Goal: Task Accomplishment & Management: Use online tool/utility

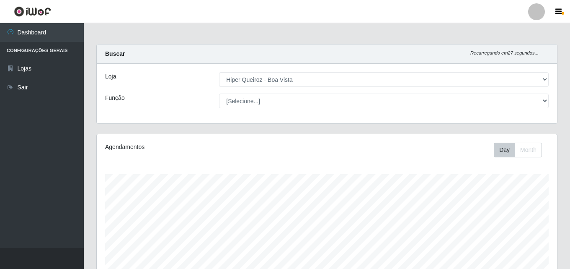
select select "514"
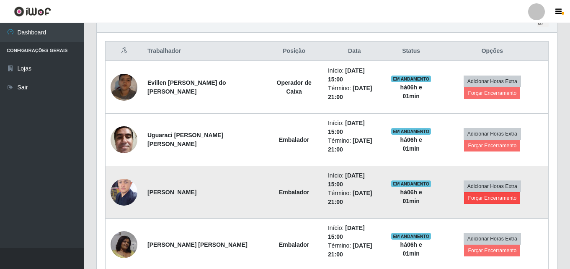
scroll to position [174, 460]
click at [492, 192] on button "Forçar Encerramento" at bounding box center [492, 198] width 56 height 12
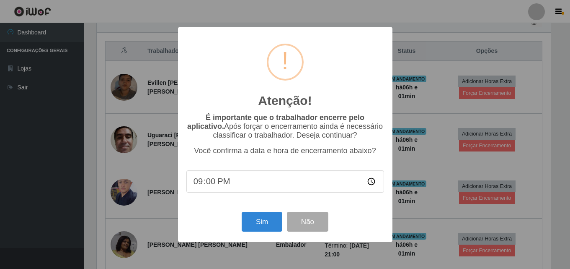
scroll to position [174, 456]
click at [261, 226] on button "Sim" at bounding box center [263, 222] width 41 height 20
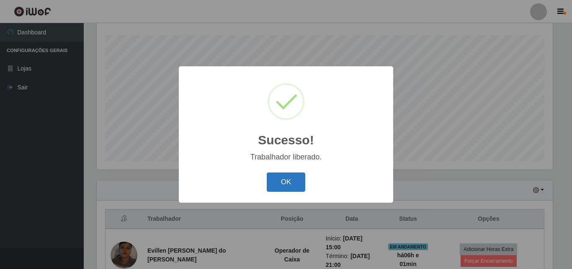
click at [295, 181] on button "OK" at bounding box center [286, 182] width 39 height 20
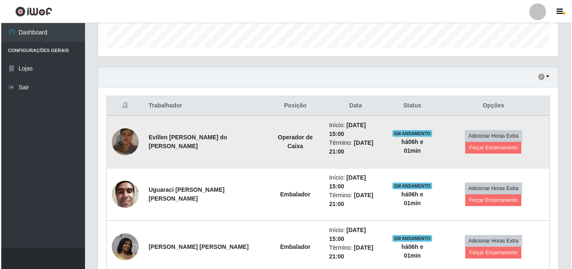
scroll to position [269, 0]
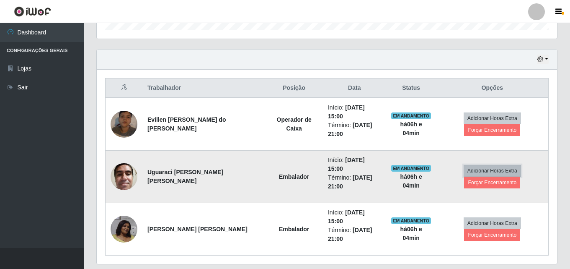
click at [488, 165] on button "Adicionar Horas Extra" at bounding box center [492, 171] width 57 height 12
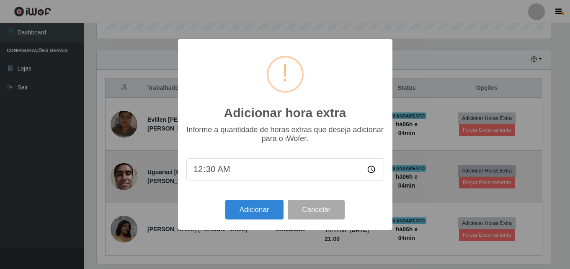
scroll to position [174, 456]
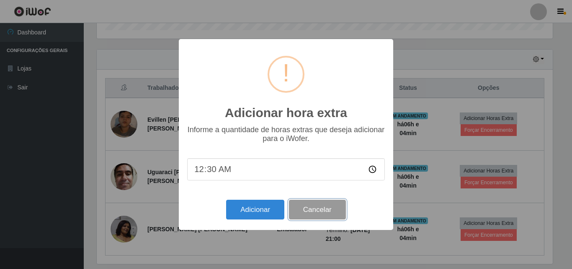
click at [325, 211] on button "Cancelar" at bounding box center [317, 209] width 57 height 20
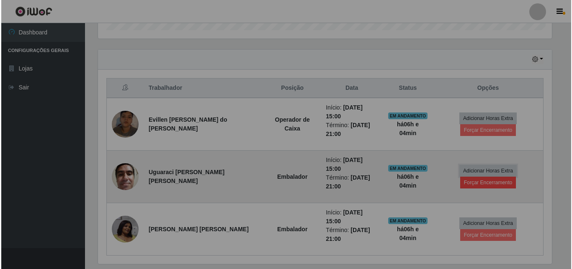
scroll to position [174, 460]
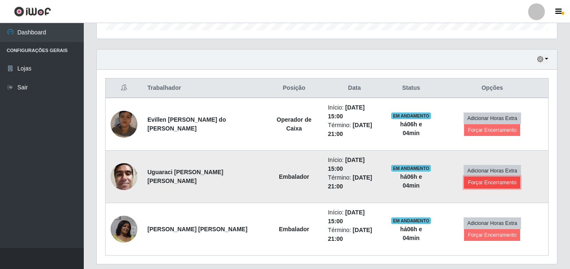
click at [484, 176] on button "Forçar Encerramento" at bounding box center [492, 182] width 56 height 12
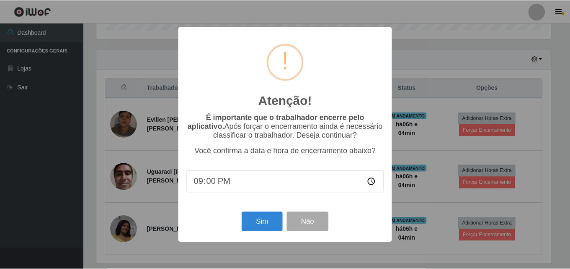
scroll to position [174, 456]
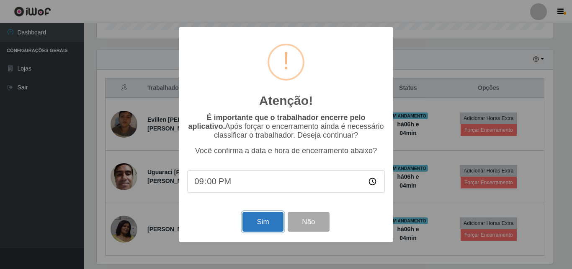
click at [254, 223] on button "Sim" at bounding box center [263, 222] width 41 height 20
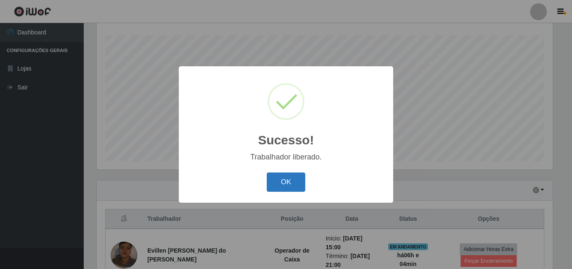
click at [279, 181] on button "OK" at bounding box center [286, 182] width 39 height 20
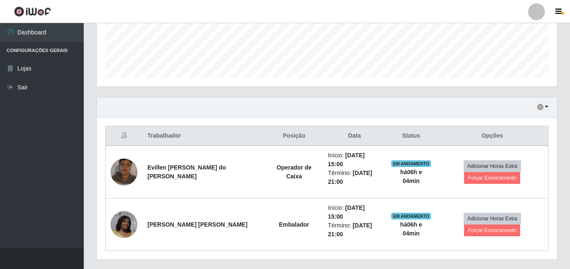
scroll to position [226, 0]
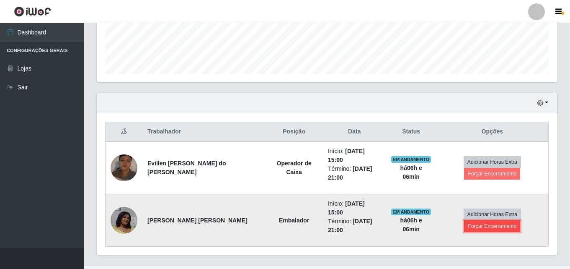
click at [492, 220] on button "Forçar Encerramento" at bounding box center [492, 226] width 56 height 12
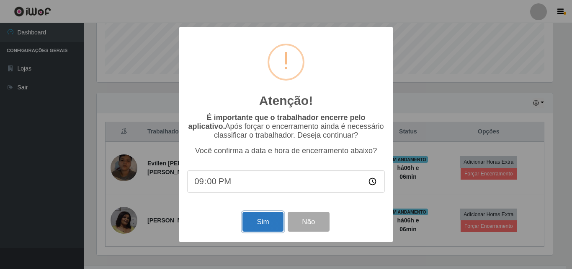
click at [265, 225] on button "Sim" at bounding box center [263, 222] width 41 height 20
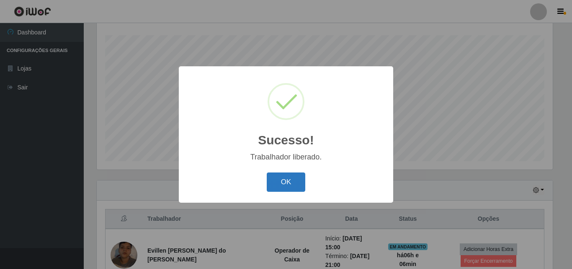
click at [287, 184] on button "OK" at bounding box center [286, 182] width 39 height 20
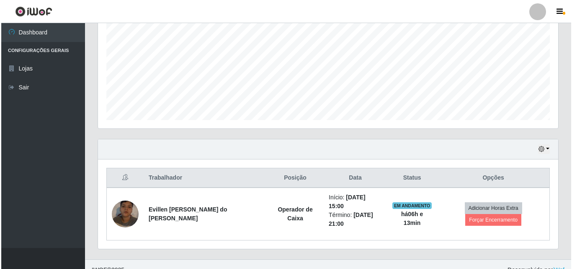
scroll to position [182, 0]
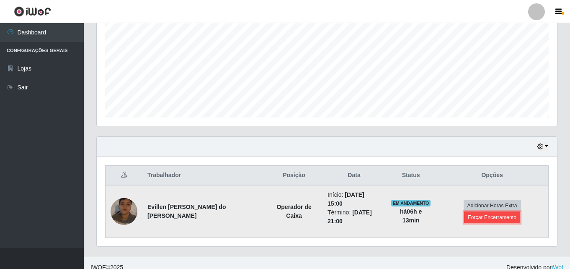
click at [472, 212] on button "Forçar Encerramento" at bounding box center [492, 217] width 56 height 12
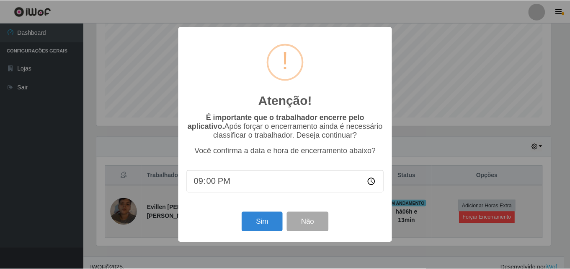
scroll to position [174, 456]
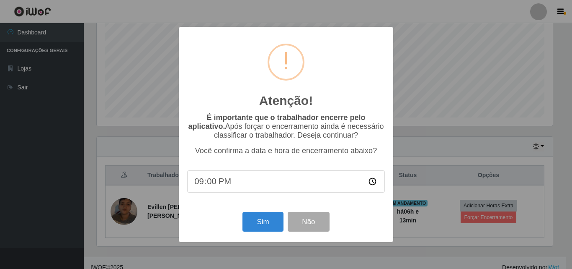
click at [284, 179] on input "21:00" at bounding box center [286, 181] width 198 height 22
type input "21:15"
click at [266, 224] on button "Sim" at bounding box center [263, 222] width 41 height 20
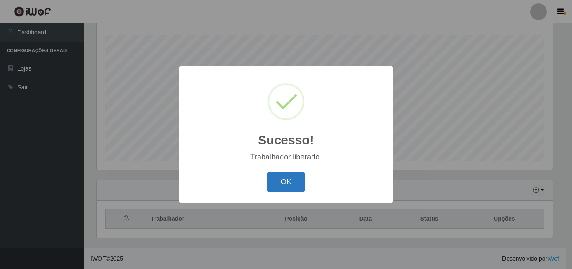
click at [302, 179] on button "OK" at bounding box center [286, 182] width 39 height 20
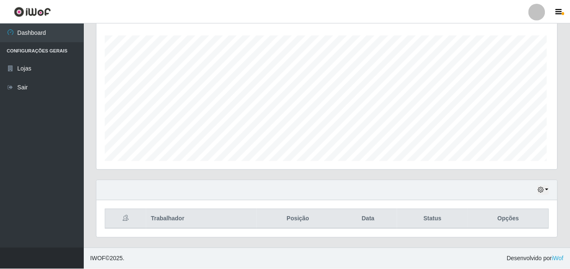
scroll to position [174, 460]
